Goal: Transaction & Acquisition: Subscribe to service/newsletter

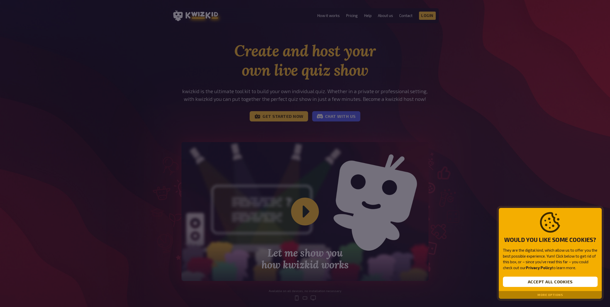
click at [304, 213] on div at bounding box center [305, 153] width 610 height 307
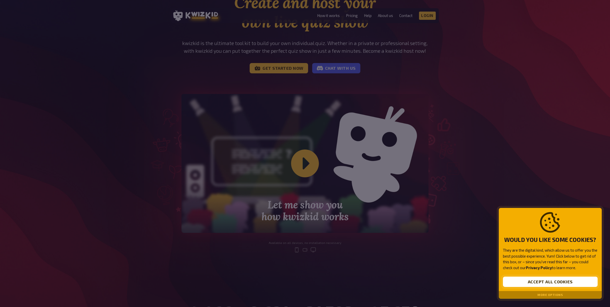
scroll to position [51, 0]
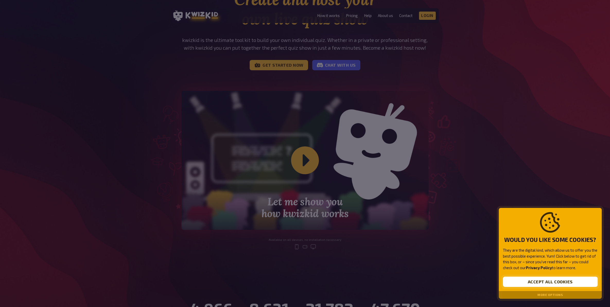
click at [556, 283] on button "Accept all cookies" at bounding box center [550, 281] width 95 height 10
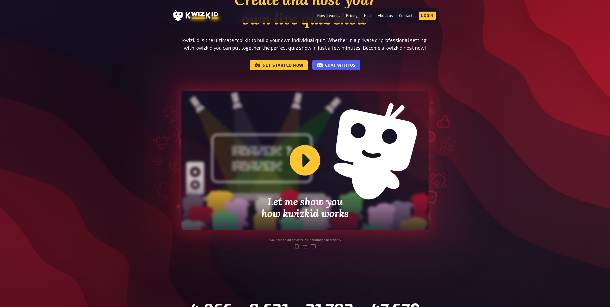
click at [308, 159] on div "Let me show you how kwizkid works" at bounding box center [304, 160] width 247 height 139
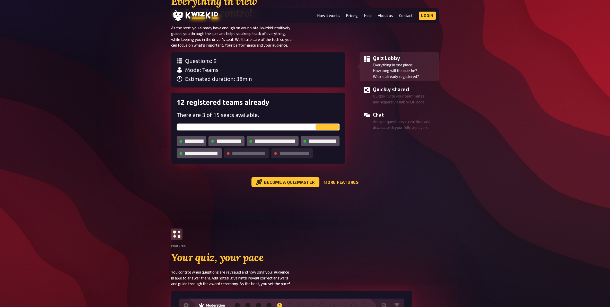
scroll to position [566, 0]
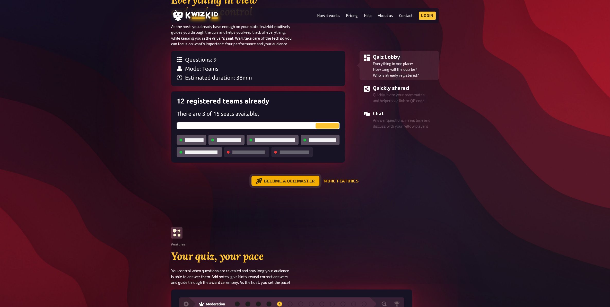
click at [289, 176] on link "Become a quizmaster" at bounding box center [285, 181] width 68 height 10
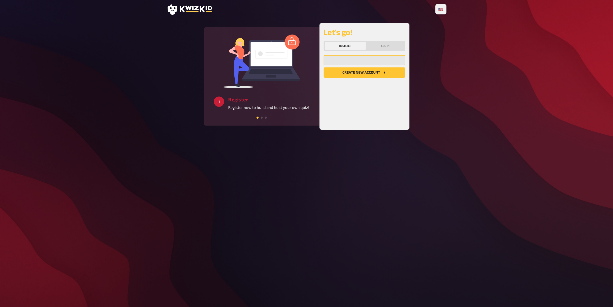
click at [354, 61] on input "email" at bounding box center [365, 60] width 82 height 10
type input "[EMAIL_ADDRESS][DOMAIN_NAME]"
click at [355, 73] on button "Create new account" at bounding box center [365, 72] width 82 height 10
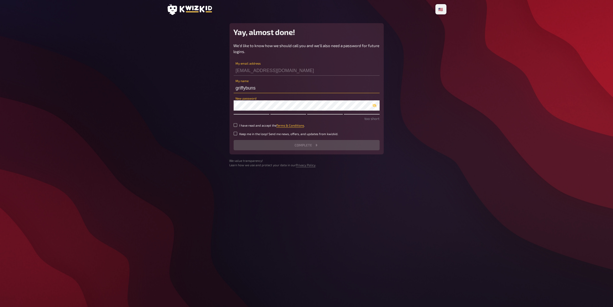
click at [247, 87] on input "griffybuns" at bounding box center [307, 88] width 146 height 10
type input "griffy_buns"
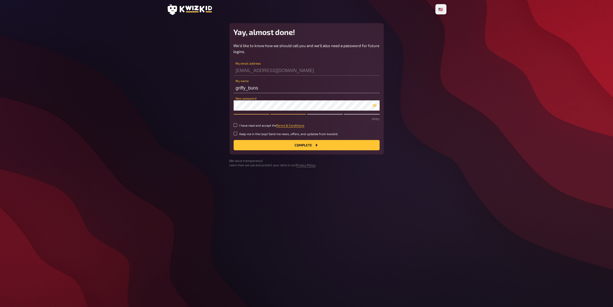
click at [208, 112] on main "Yay, almost done! We'd like to know how we should call you and we'll also need …" at bounding box center [307, 95] width 280 height 144
click at [235, 124] on input "I have read and accept the Terms & Conditions ." at bounding box center [236, 125] width 4 height 4
checkbox input "true"
click at [320, 147] on button "Complete" at bounding box center [307, 145] width 146 height 10
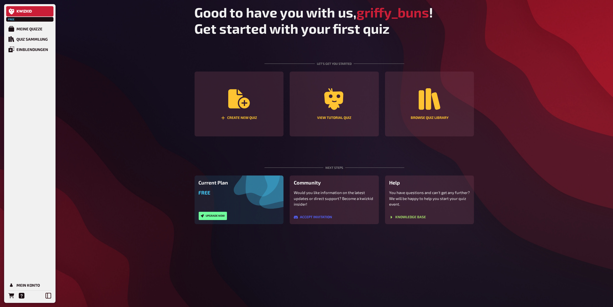
click at [216, 183] on h3 "Current Plan" at bounding box center [239, 183] width 81 height 6
click at [209, 218] on button "Upgrade now" at bounding box center [213, 216] width 28 height 8
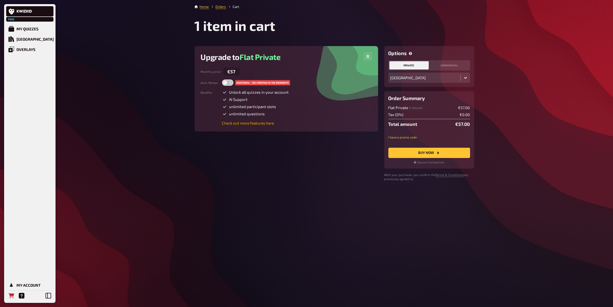
click at [249, 124] on link "Check out more features here" at bounding box center [255, 123] width 67 height 5
